Goal: Information Seeking & Learning: Find specific fact

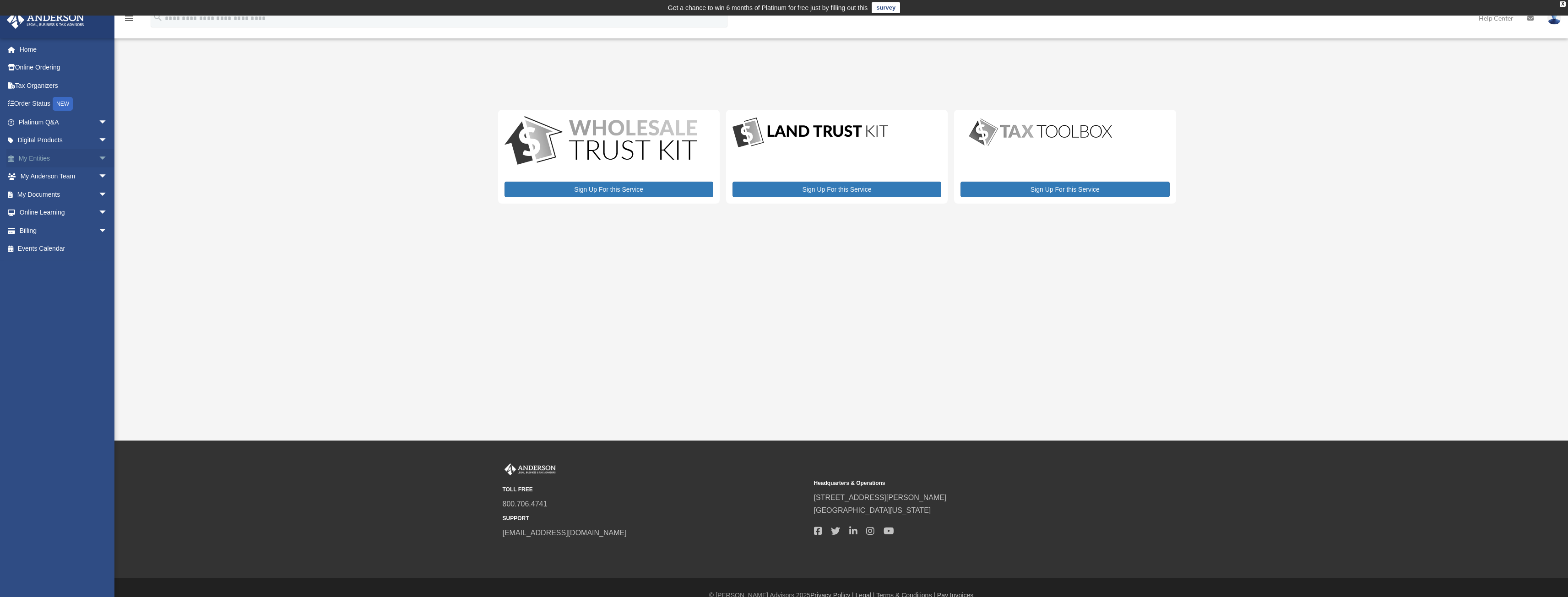
click at [44, 158] on link "My Entities arrow_drop_down" at bounding box center [63, 158] width 115 height 18
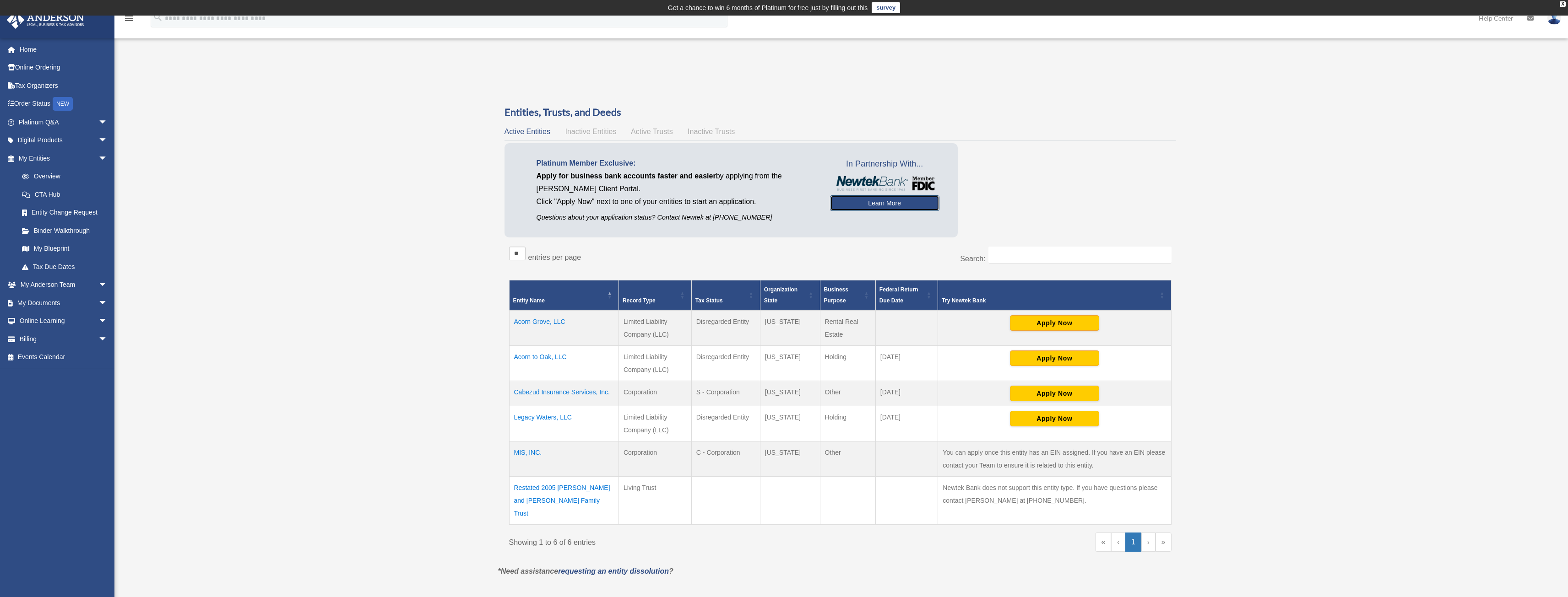
click at [882, 201] on link "Learn More" at bounding box center [884, 203] width 109 height 16
drag, startPoint x: 519, startPoint y: 313, endPoint x: 512, endPoint y: 332, distance: 20.2
click at [512, 332] on td "Acorn Grove, LLC" at bounding box center [564, 328] width 109 height 36
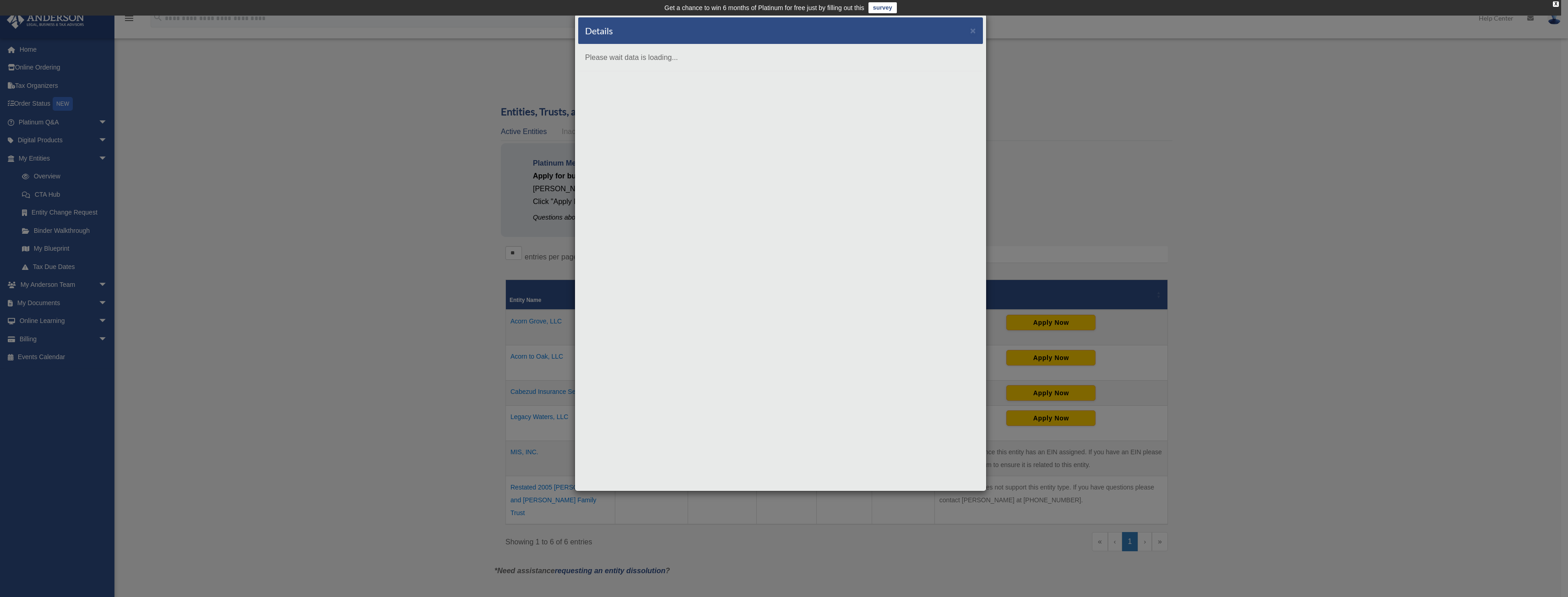
click at [976, 31] on div "Details ×" at bounding box center [781, 31] width 405 height 27
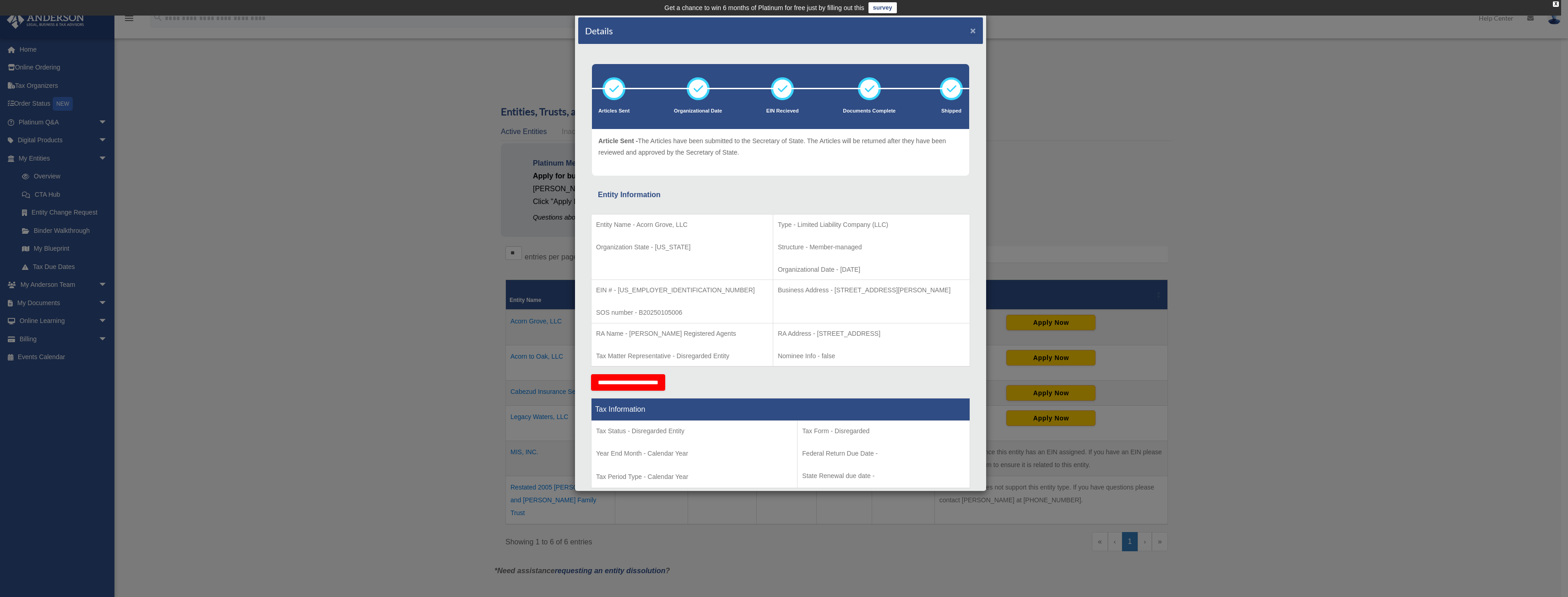
click at [970, 33] on button "×" at bounding box center [973, 30] width 6 height 9
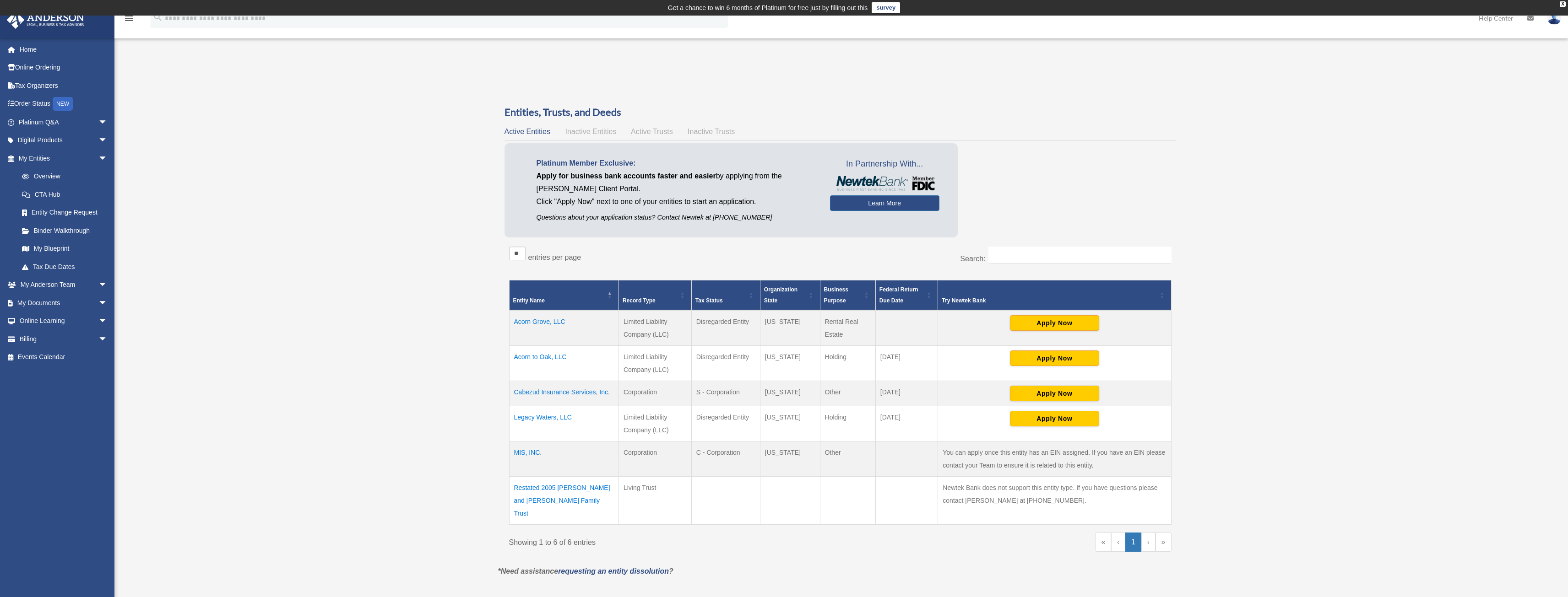
drag, startPoint x: 499, startPoint y: 321, endPoint x: 538, endPoint y: 324, distance: 39.1
click at [538, 324] on div "Entities, Trusts, and Deeds Active Entities Inactive Entities Active Trusts Ina…" at bounding box center [840, 335] width 684 height 460
drag, startPoint x: 453, startPoint y: 364, endPoint x: 440, endPoint y: 358, distance: 14.3
click at [452, 364] on div "Overview steven@myinsurancesolutionsinc.com Sign Out steven@myinsurancesolution…" at bounding box center [784, 340] width 1568 height 524
click at [1306, 357] on div "Overview steven@myinsurancesolutionsinc.com Sign Out steven@myinsurancesolution…" at bounding box center [784, 340] width 1568 height 524
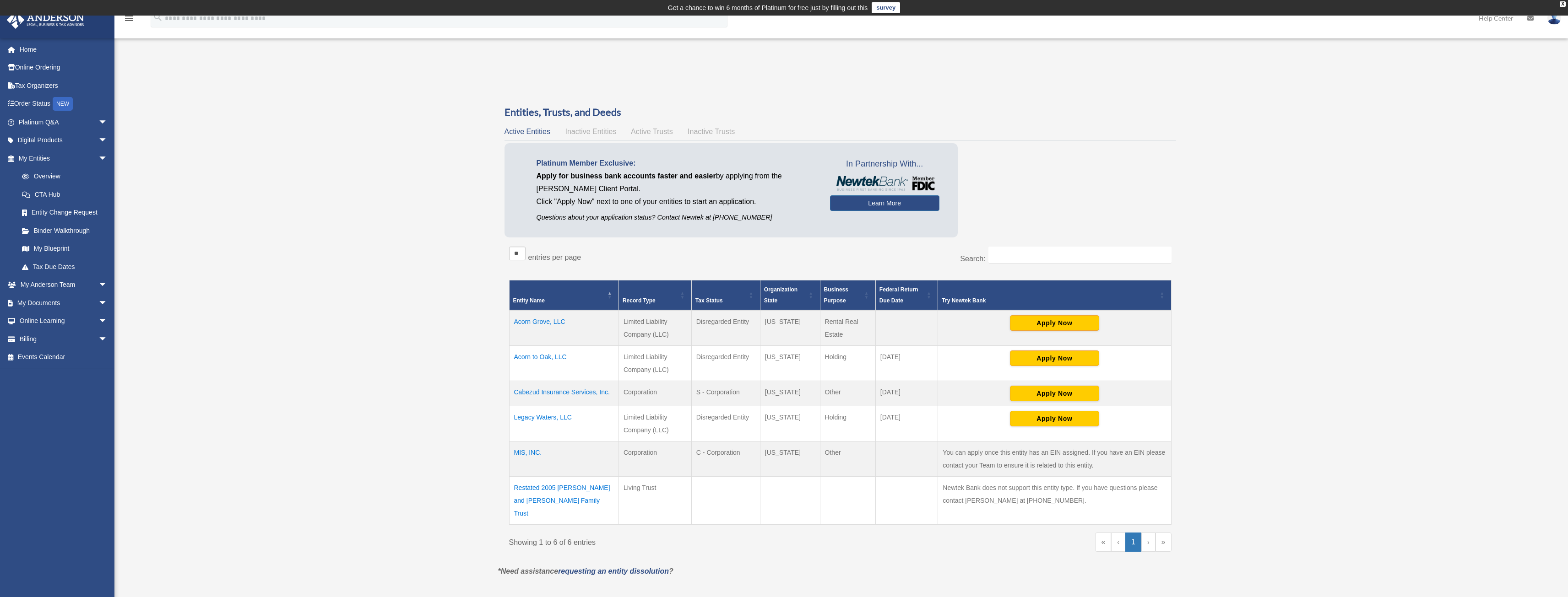
drag, startPoint x: 519, startPoint y: 317, endPoint x: 672, endPoint y: 340, distance: 154.7
click at [672, 340] on tr "Acorn Grove, LLC Limited Liability Company (LLC) Disregarded Entity California …" at bounding box center [840, 328] width 662 height 36
copy tr "Acorn Grove, LLC Limited Liability Company (LLC)"
